Goal: Transaction & Acquisition: Purchase product/service

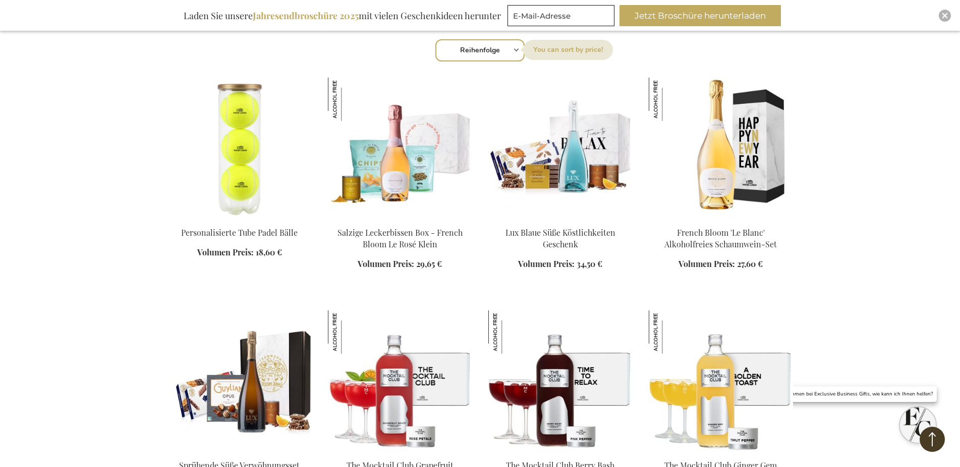
scroll to position [360, 0]
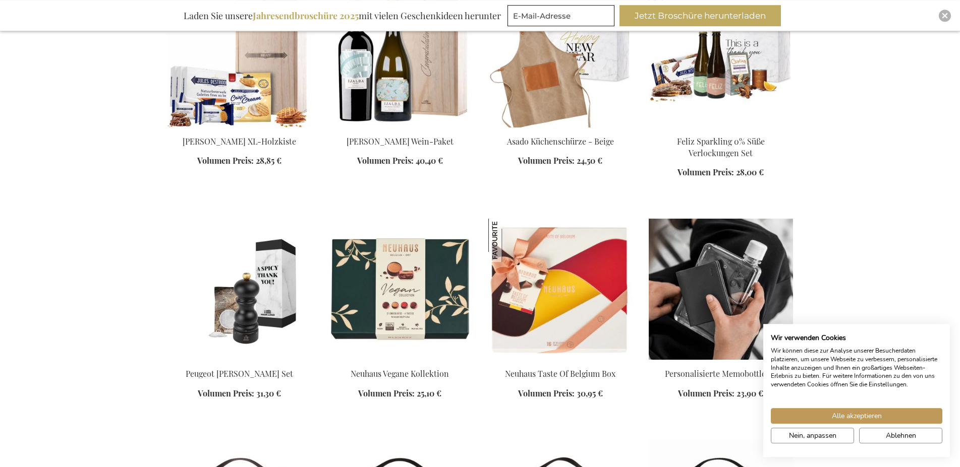
scroll to position [1697, 0]
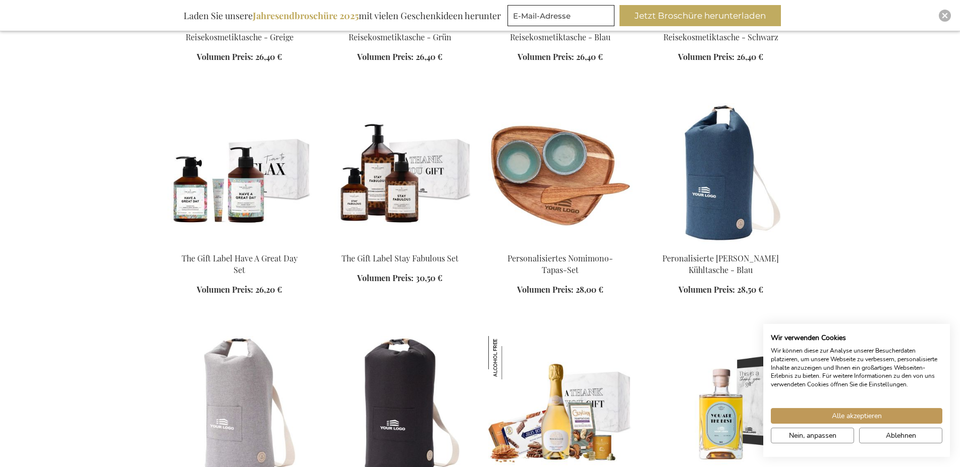
scroll to position [2263, 0]
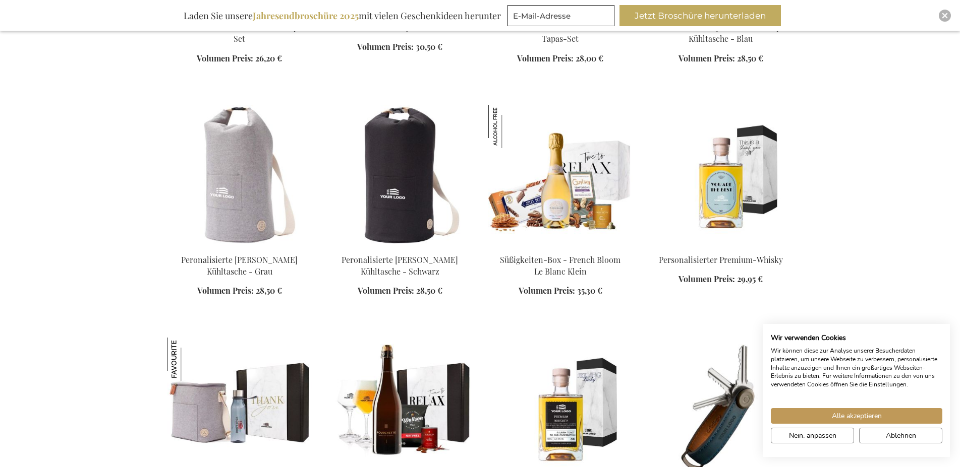
scroll to position [2623, 0]
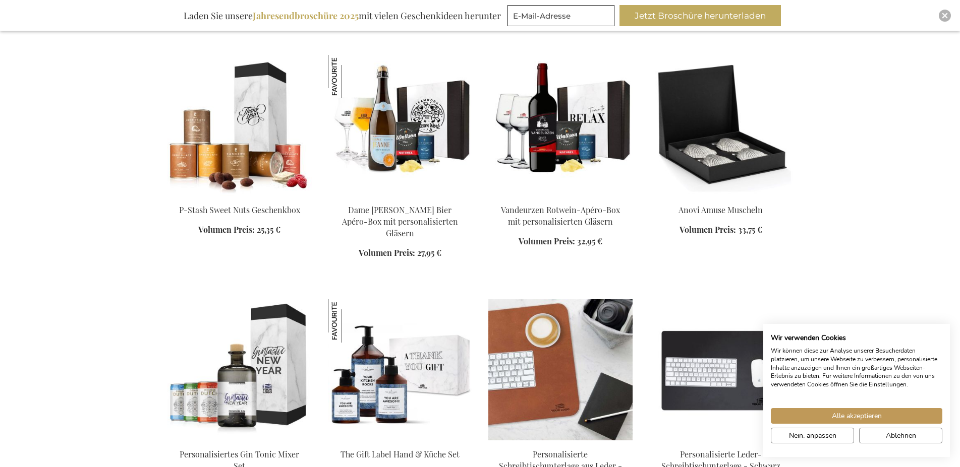
scroll to position [5246, 0]
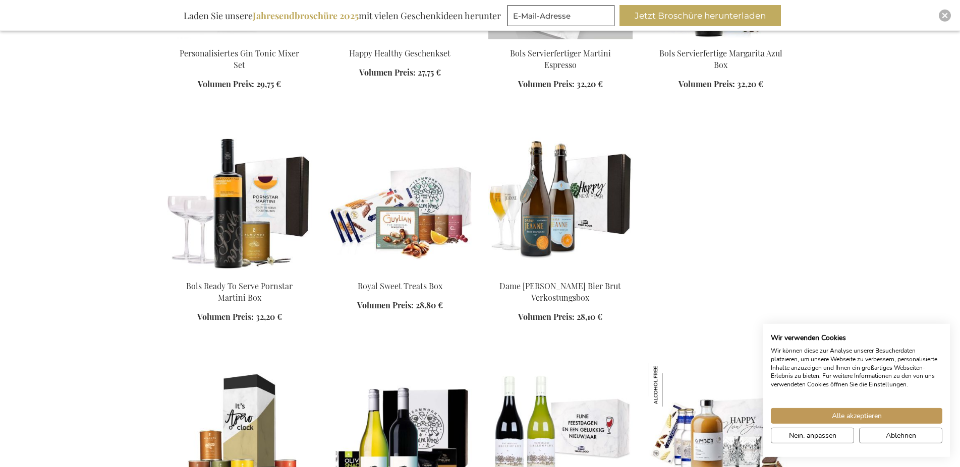
scroll to position [5709, 0]
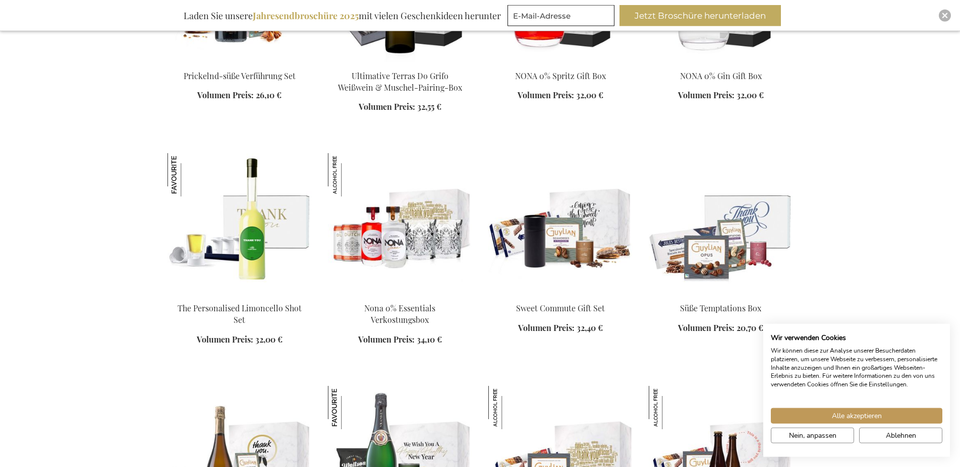
scroll to position [4474, 0]
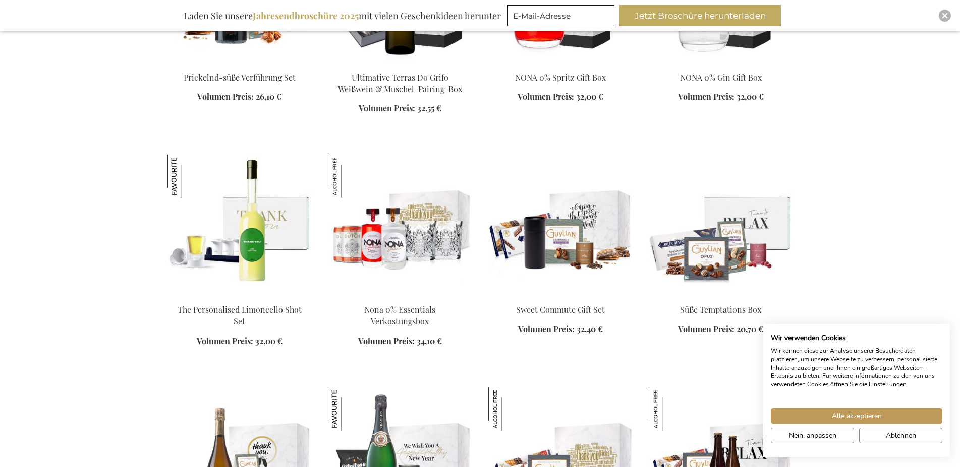
drag, startPoint x: 700, startPoint y: 216, endPoint x: 705, endPoint y: 201, distance: 16.1
click at [700, 213] on img at bounding box center [720, 225] width 144 height 141
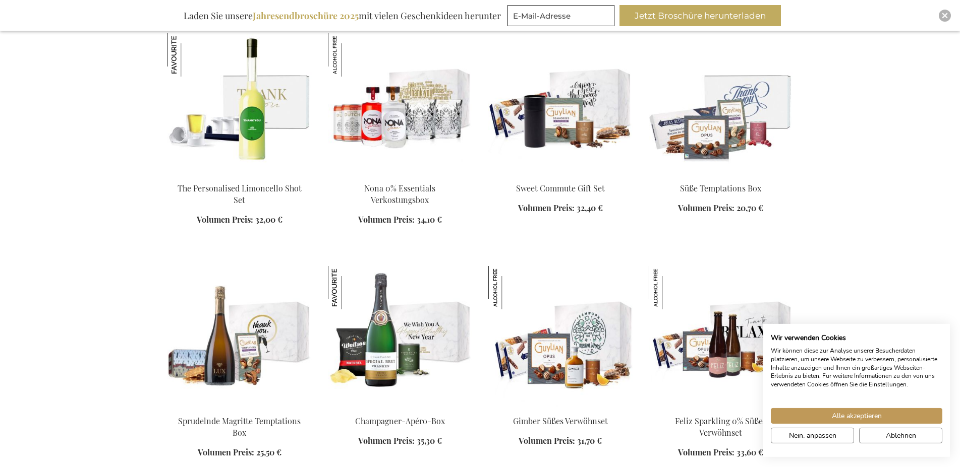
scroll to position [592, 0]
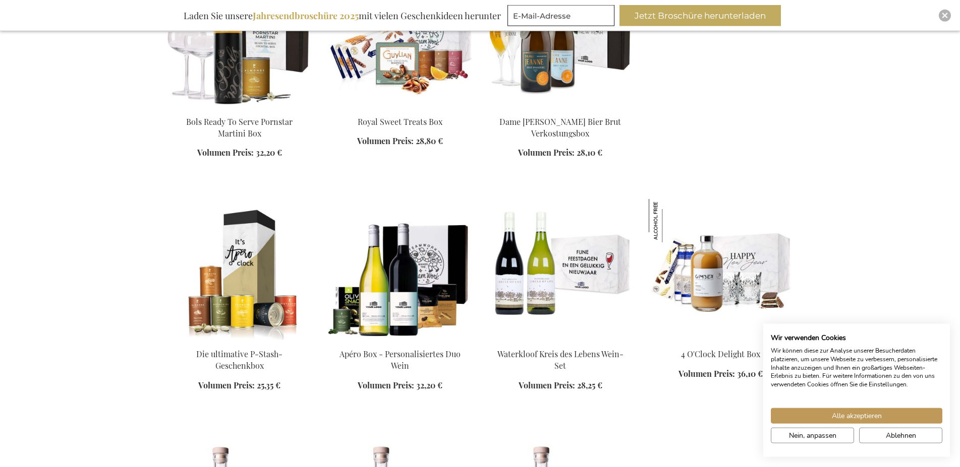
scroll to position [1775, 0]
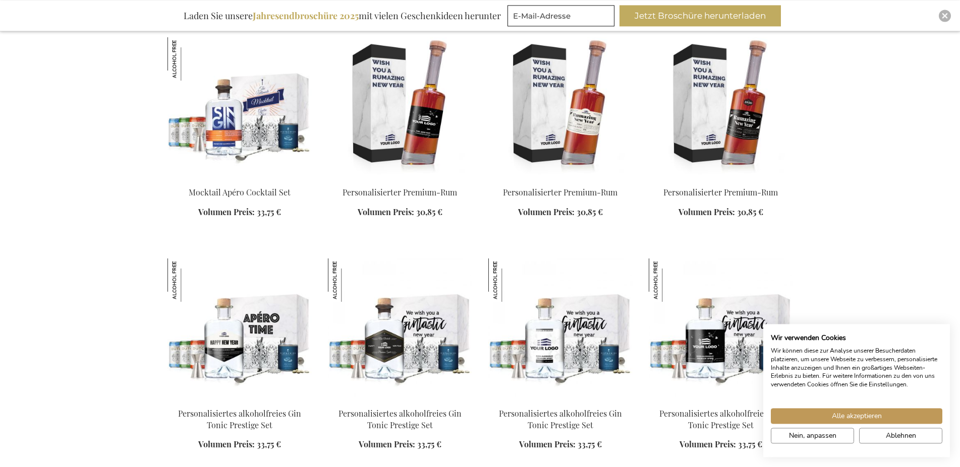
scroll to position [2392, 0]
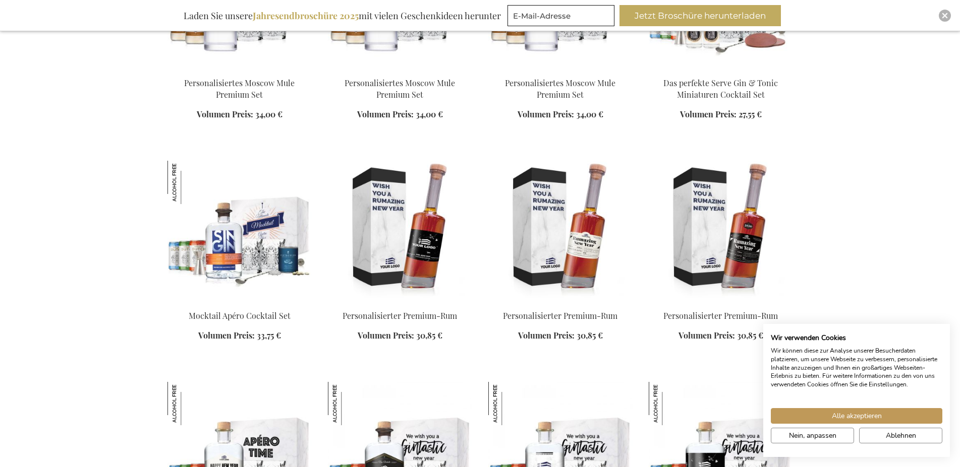
scroll to position [2082, 0]
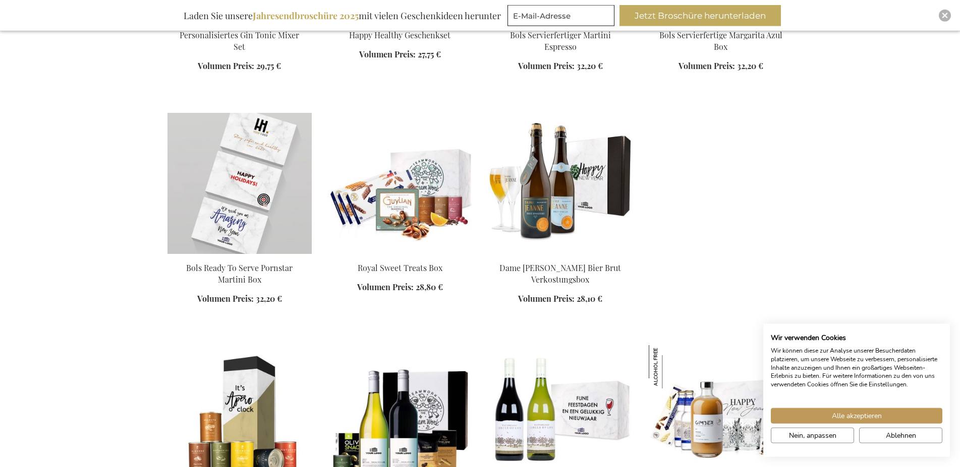
scroll to position [1568, 0]
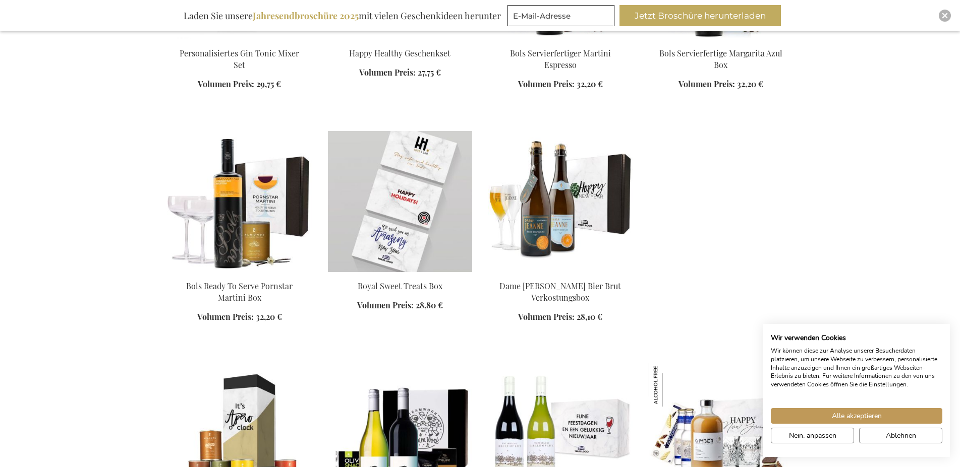
click at [430, 187] on img at bounding box center [400, 201] width 144 height 141
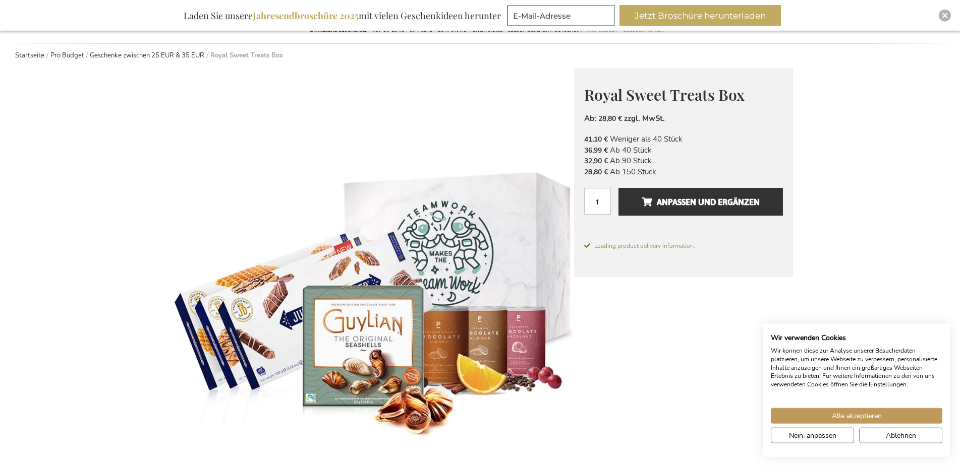
scroll to position [123, 0]
